Goal: Task Accomplishment & Management: Use online tool/utility

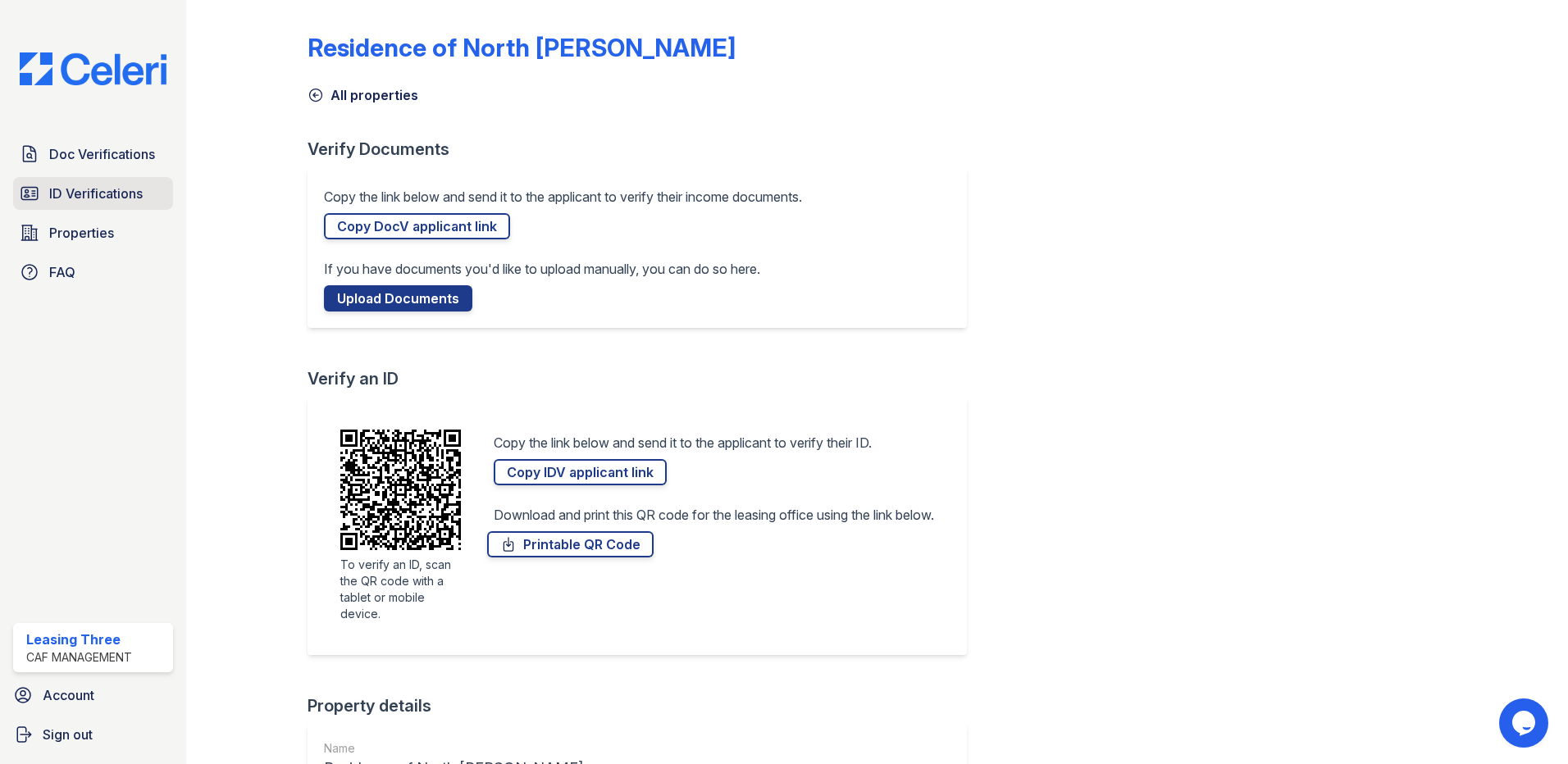
click at [123, 180] on link "ID Verifications" at bounding box center [93, 194] width 160 height 33
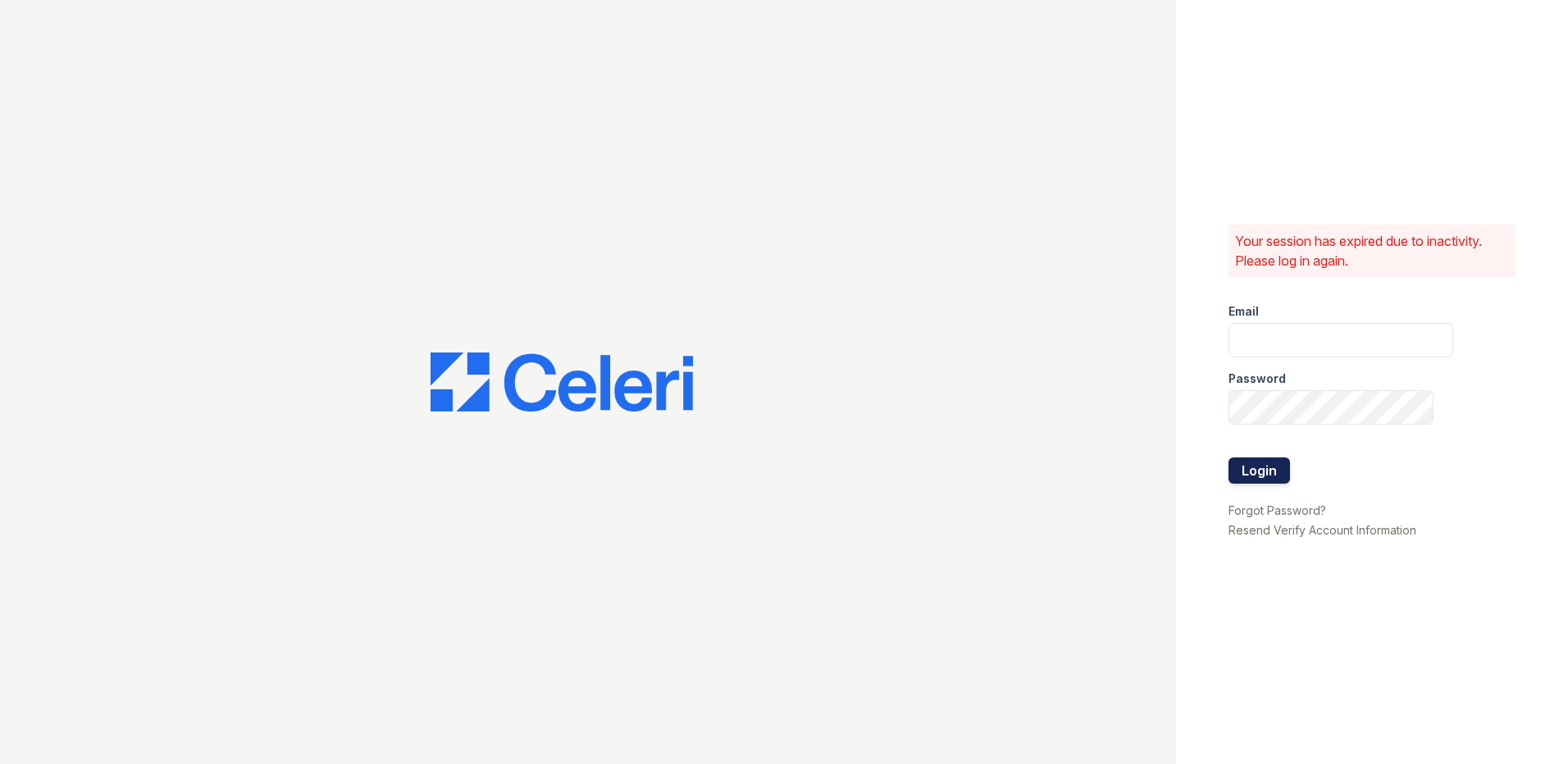
click at [1274, 475] on button "Login" at bounding box center [1260, 471] width 62 height 26
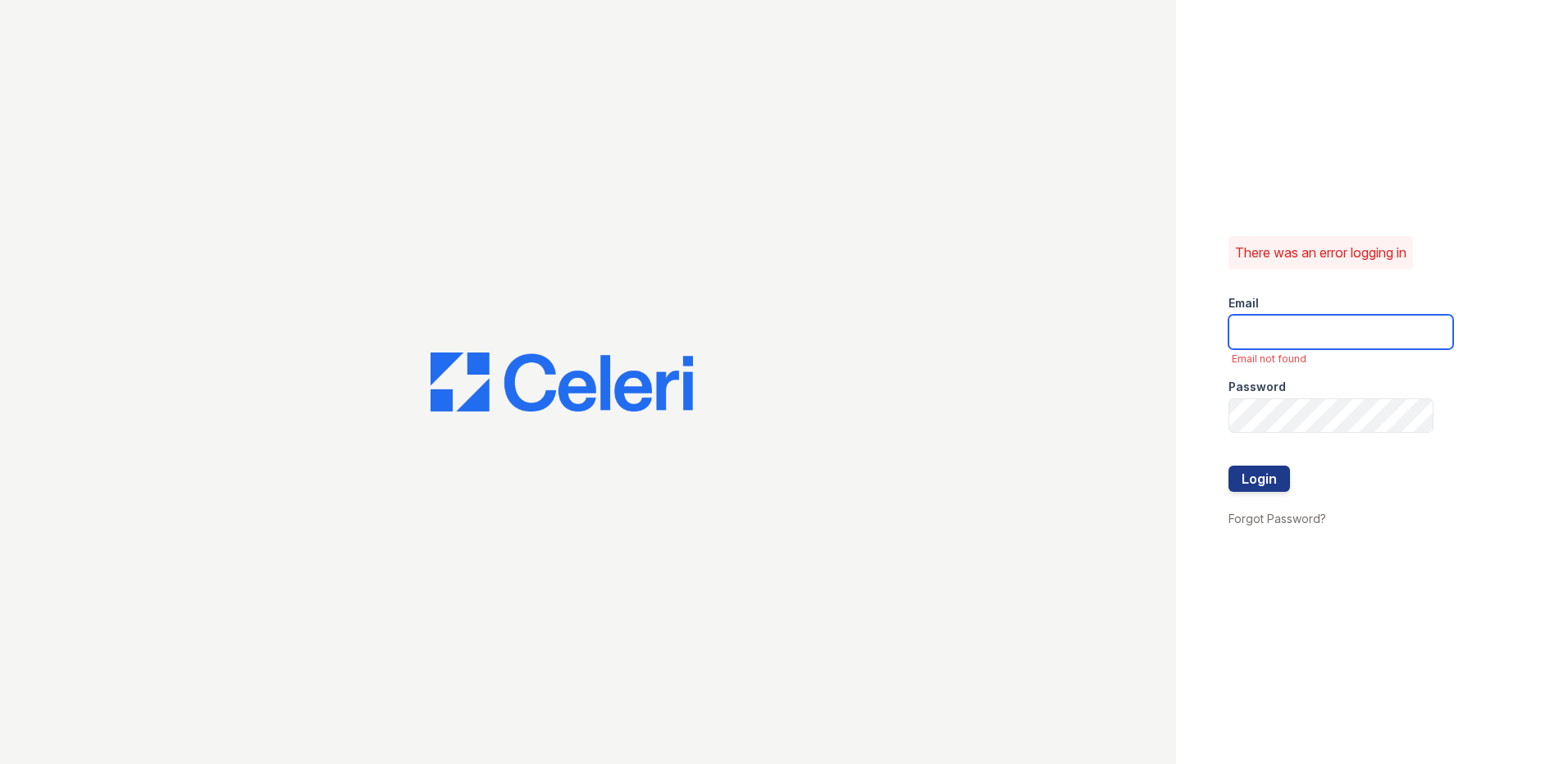
click at [1296, 345] on input "email" at bounding box center [1341, 332] width 225 height 35
click at [1229, 466] on button "Login" at bounding box center [1260, 479] width 62 height 26
click at [1393, 332] on input "res" at bounding box center [1341, 332] width 225 height 35
type input "residence3@cafmanagement.com"
click at [1270, 475] on button "Login" at bounding box center [1260, 479] width 62 height 26
